Goal: Navigation & Orientation: Understand site structure

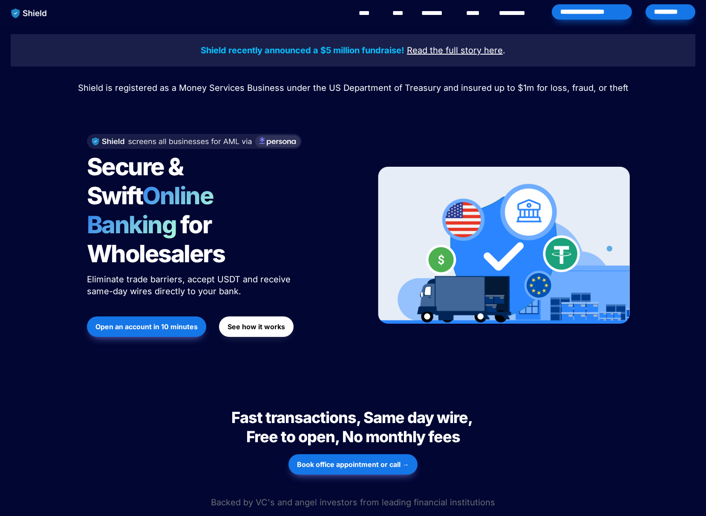
click at [433, 9] on link "********" at bounding box center [437, 13] width 30 height 10
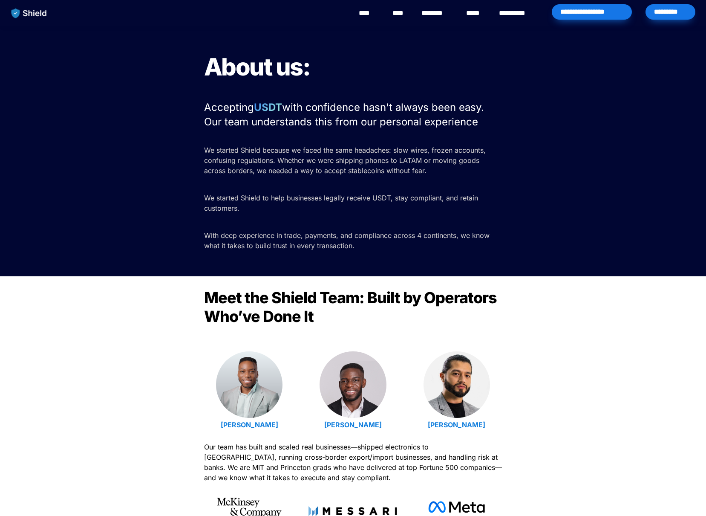
click at [370, 11] on link "****" at bounding box center [368, 13] width 19 height 10
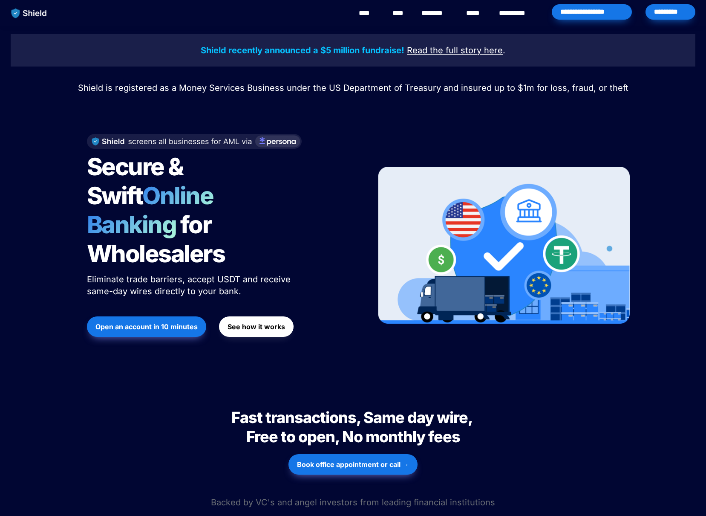
click at [400, 14] on link "****" at bounding box center [400, 13] width 14 height 10
